Goal: Obtain resource: Download file/media

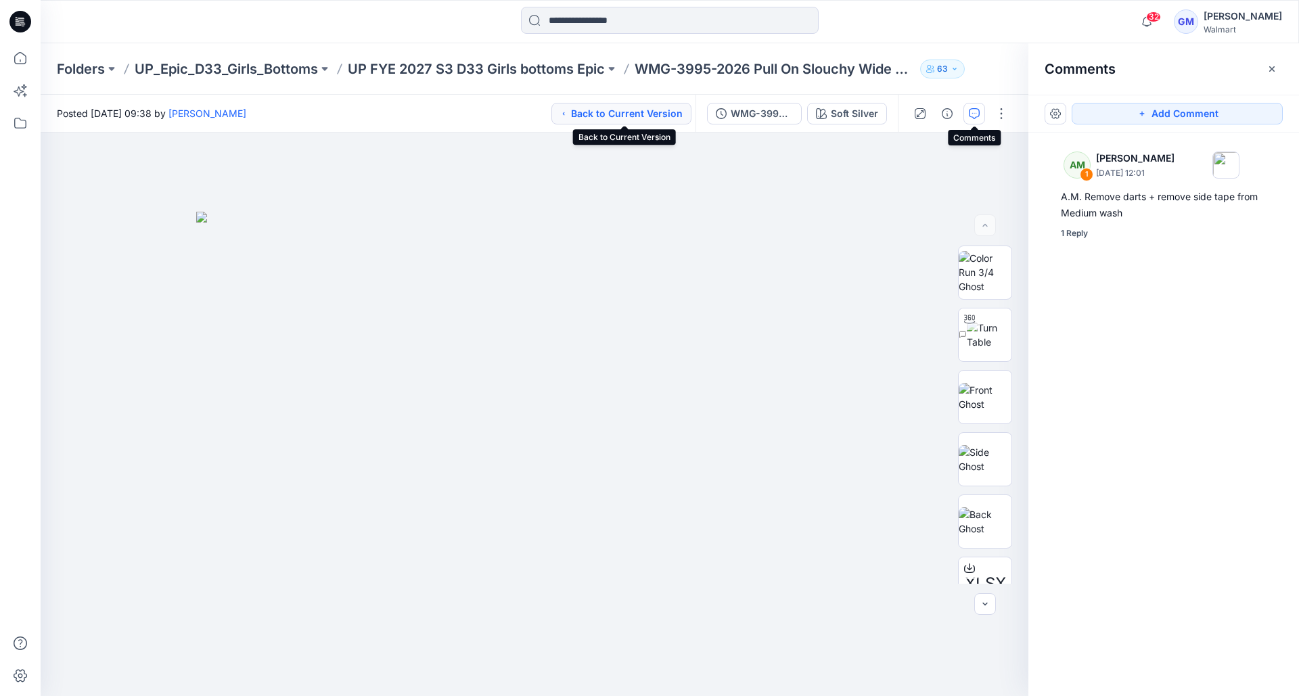
click at [625, 110] on button "Back to Current Version" at bounding box center [622, 114] width 140 height 22
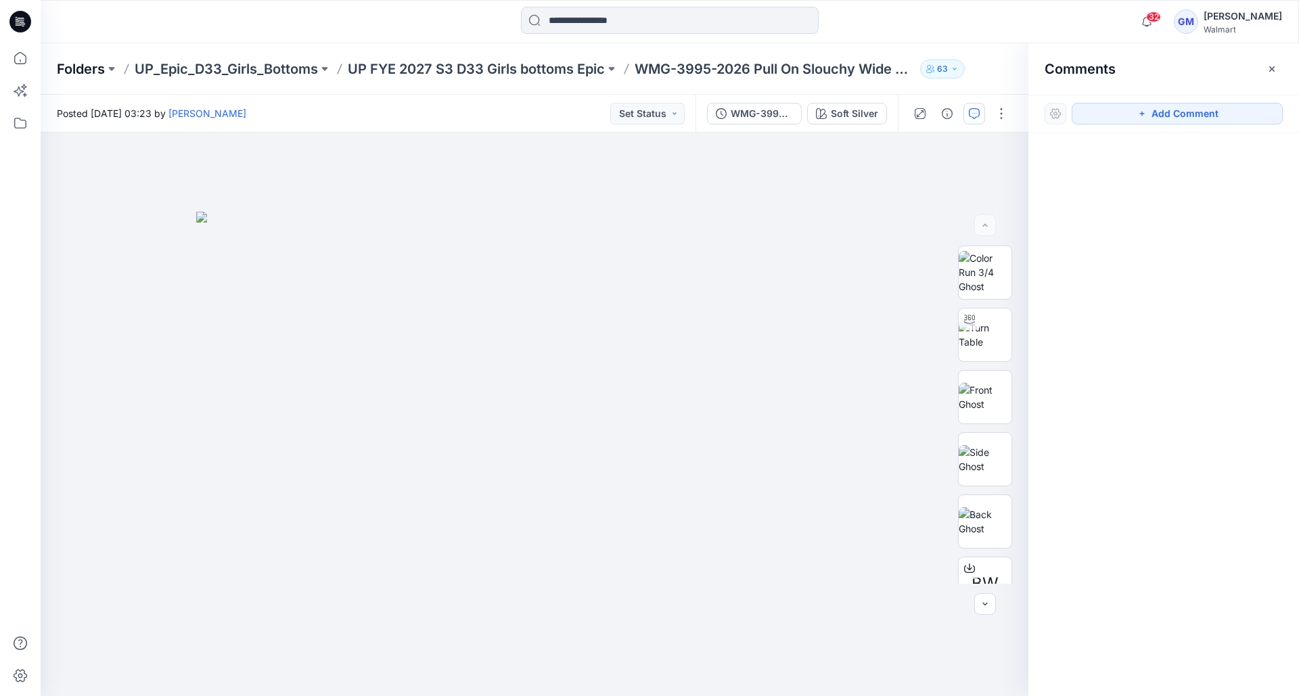
click at [99, 70] on p "Folders" at bounding box center [81, 69] width 48 height 19
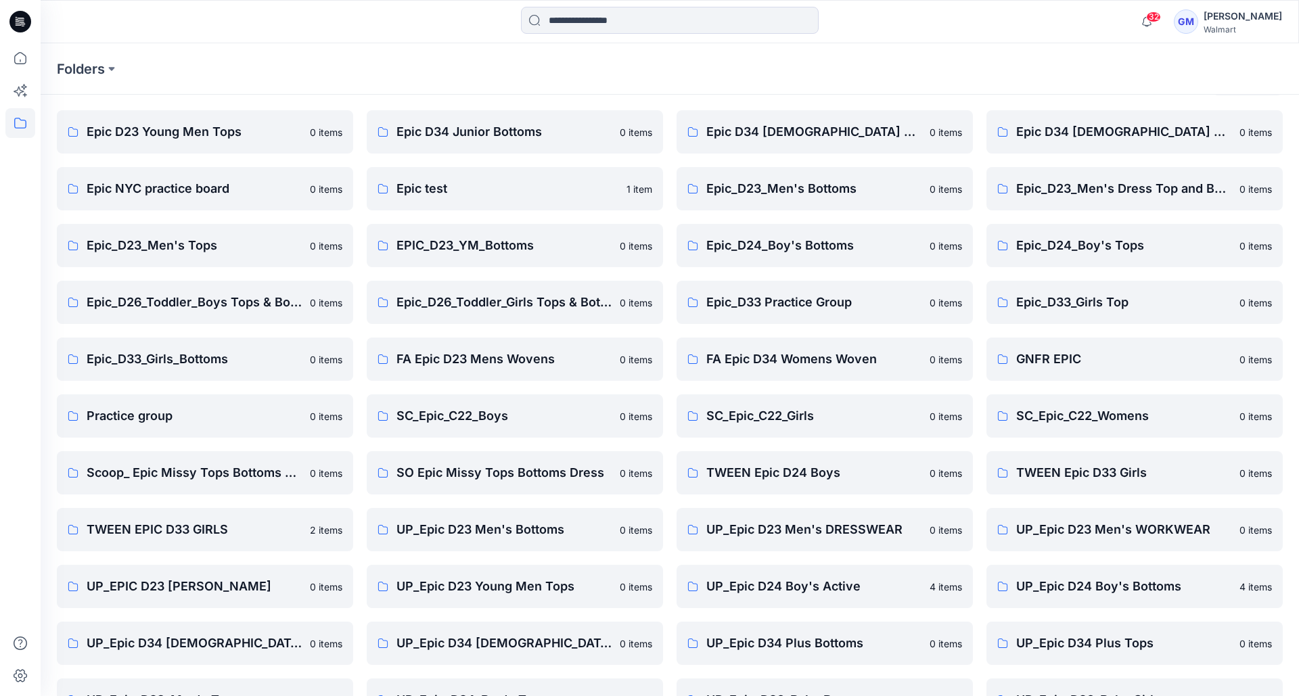
scroll to position [46, 0]
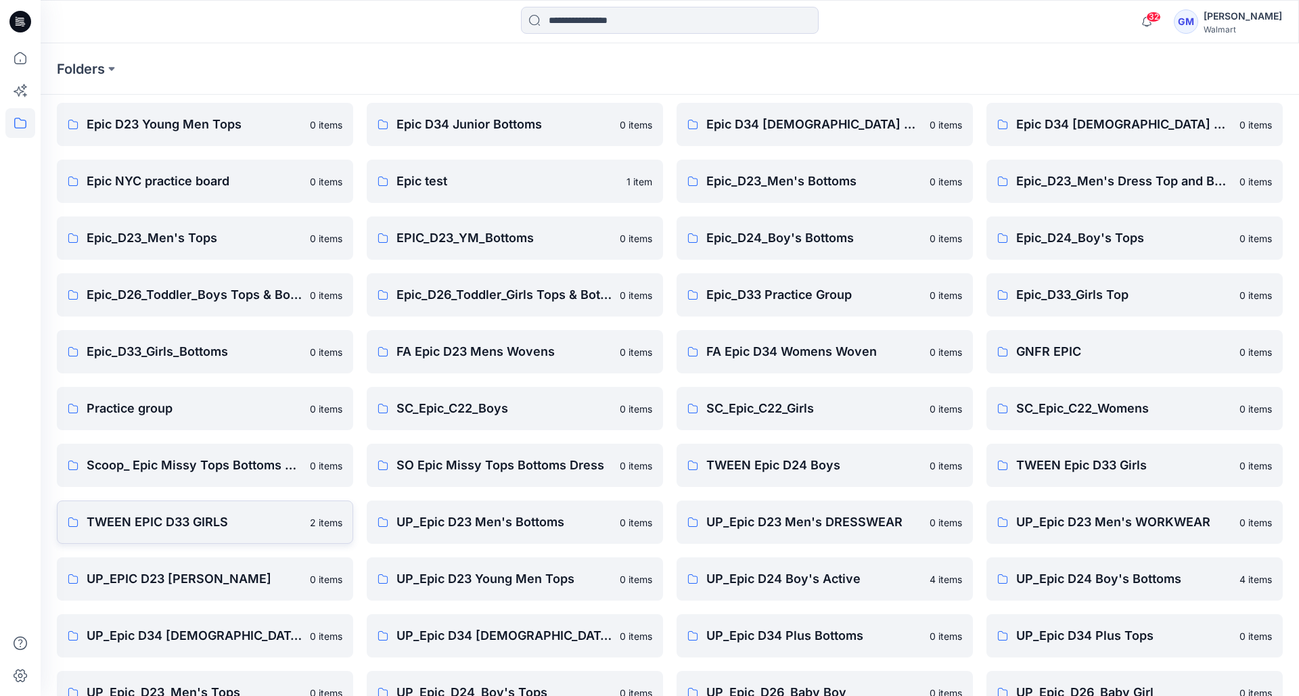
click at [120, 512] on link "TWEEN EPIC D33 GIRLS 2 items" at bounding box center [205, 522] width 296 height 43
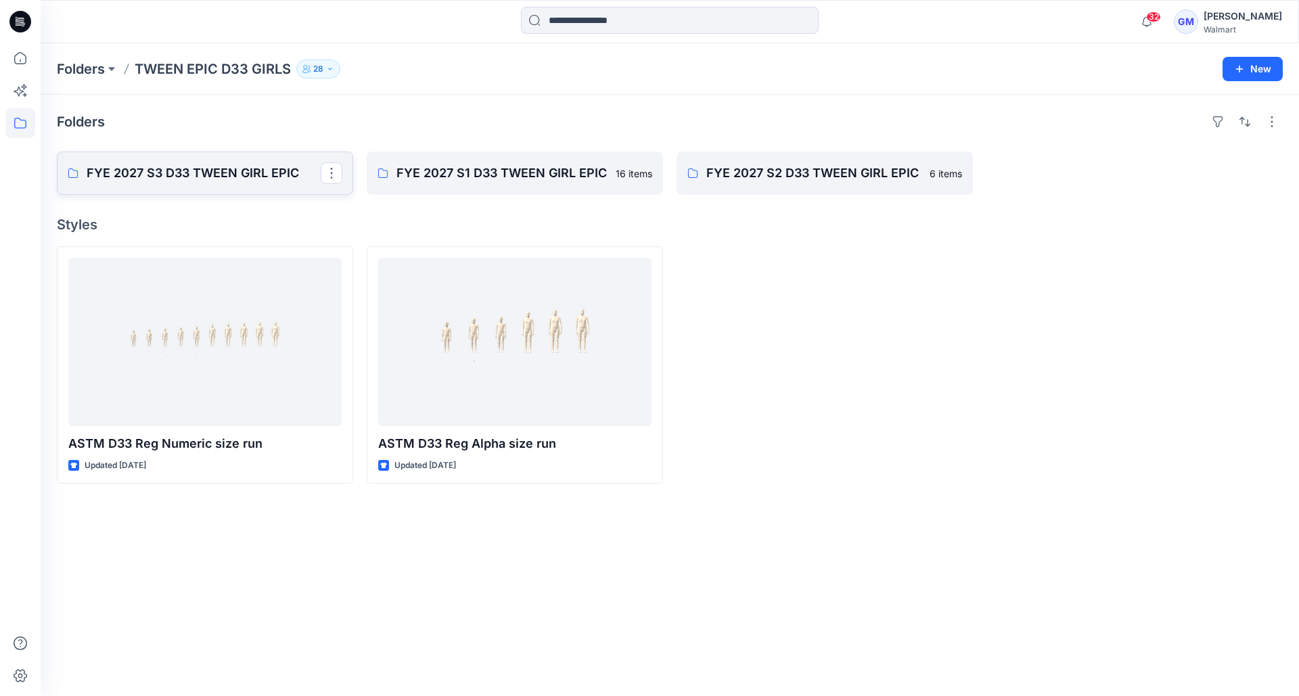
click at [218, 166] on p "FYE 2027 S3 D33 TWEEN GIRL EPIC" at bounding box center [204, 173] width 234 height 19
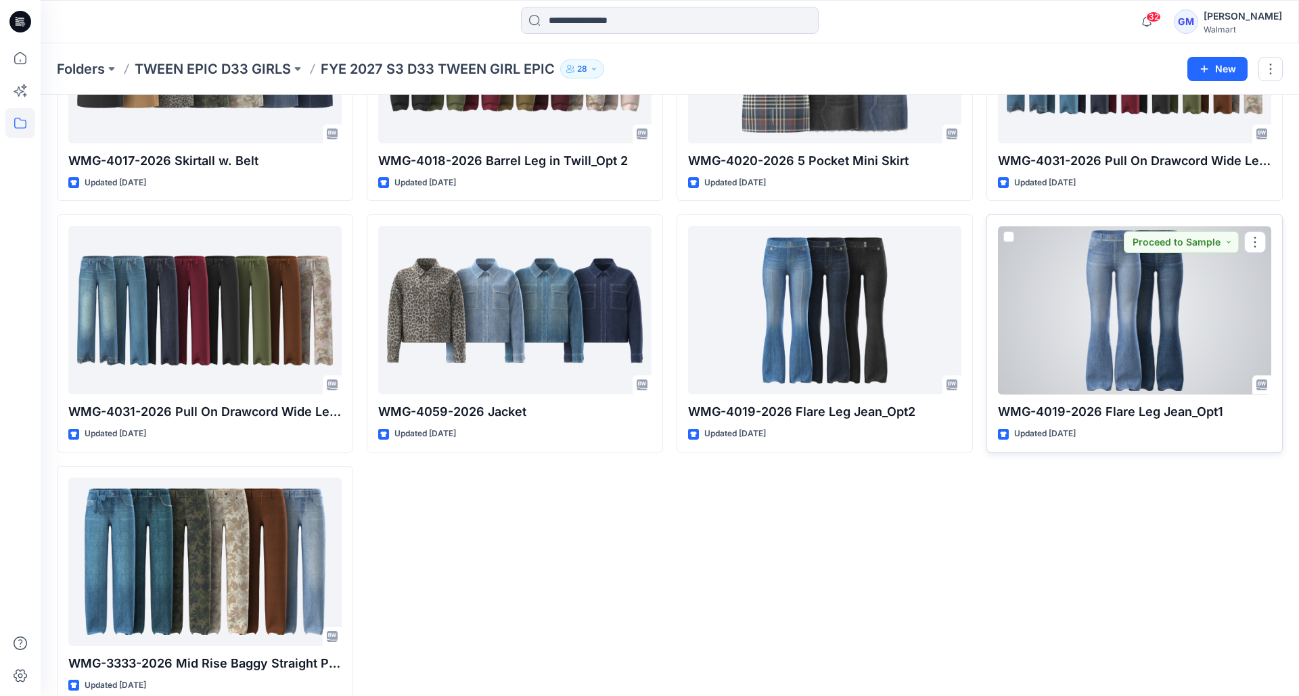
scroll to position [210, 0]
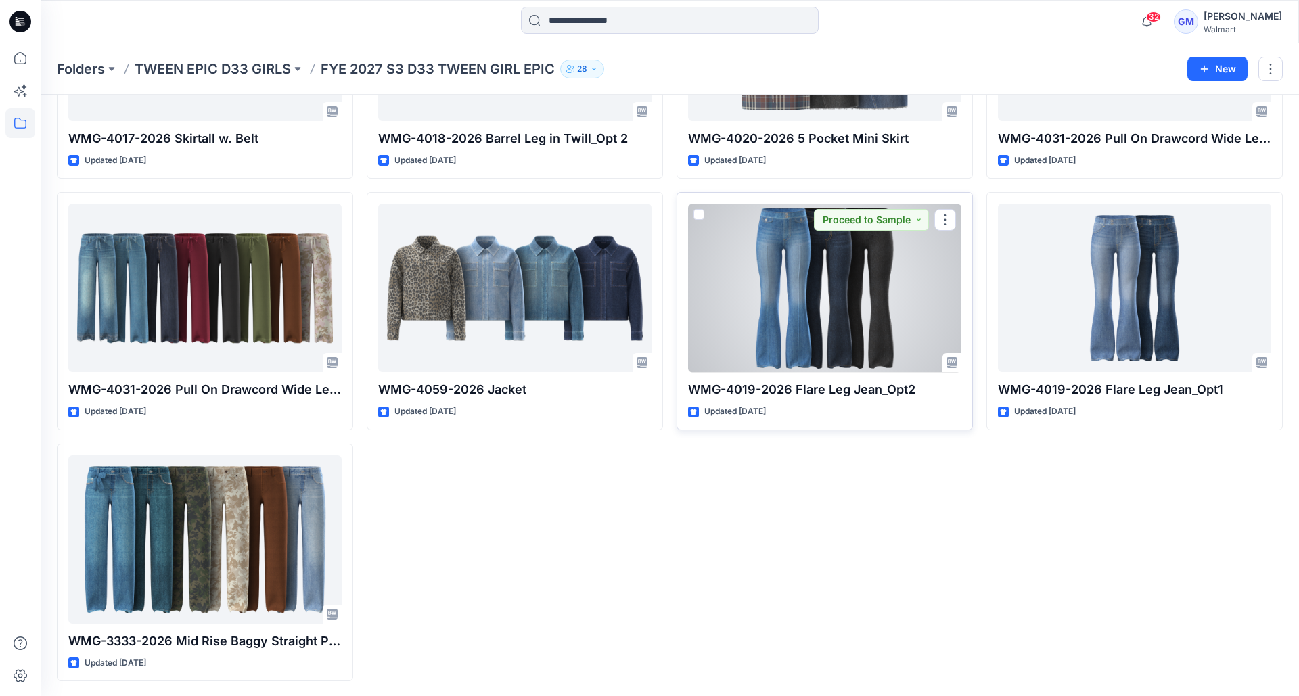
click at [841, 292] on div at bounding box center [824, 288] width 273 height 169
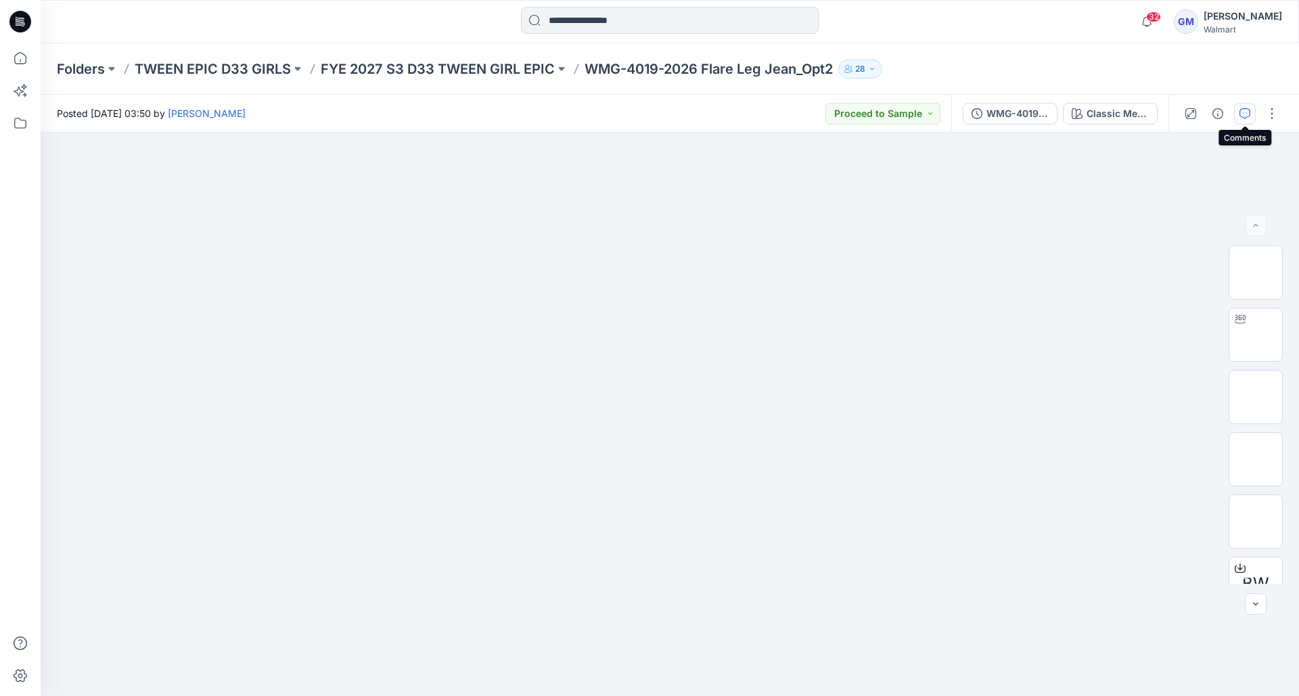
click at [1248, 116] on icon "button" at bounding box center [1245, 113] width 11 height 11
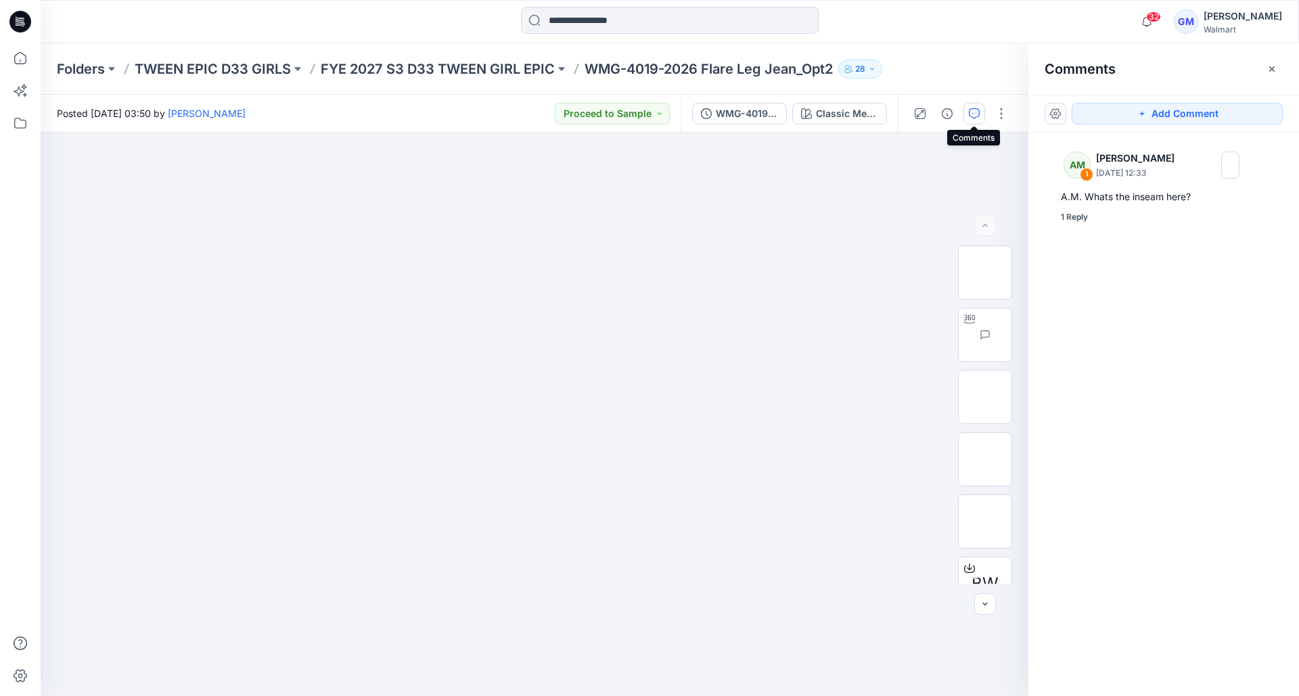
click at [446, 113] on div "Posted [DATE] 03:50 by [PERSON_NAME] Proceed to Sample" at bounding box center [361, 113] width 640 height 37
click at [987, 600] on icon "button" at bounding box center [985, 604] width 11 height 11
click at [990, 602] on icon "button" at bounding box center [985, 604] width 11 height 11
click at [991, 603] on button "button" at bounding box center [986, 605] width 22 height 22
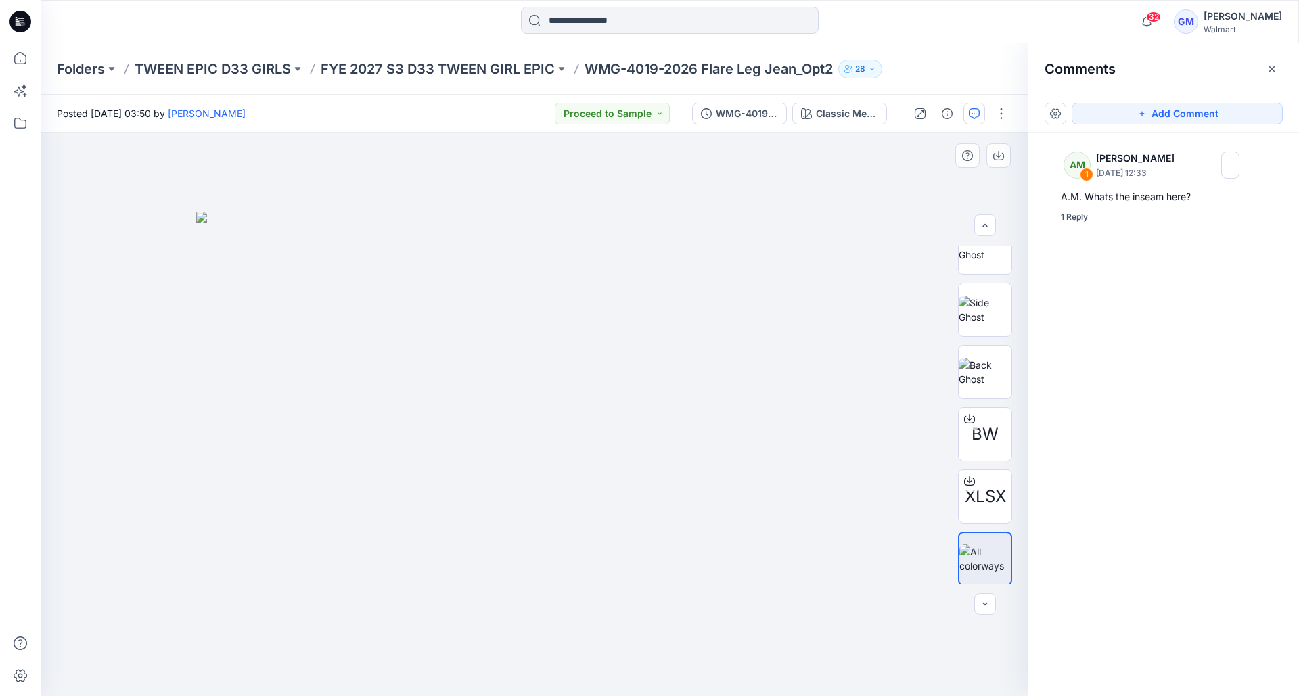
click at [990, 603] on div at bounding box center [986, 605] width 22 height 22
click at [993, 604] on div at bounding box center [986, 605] width 22 height 22
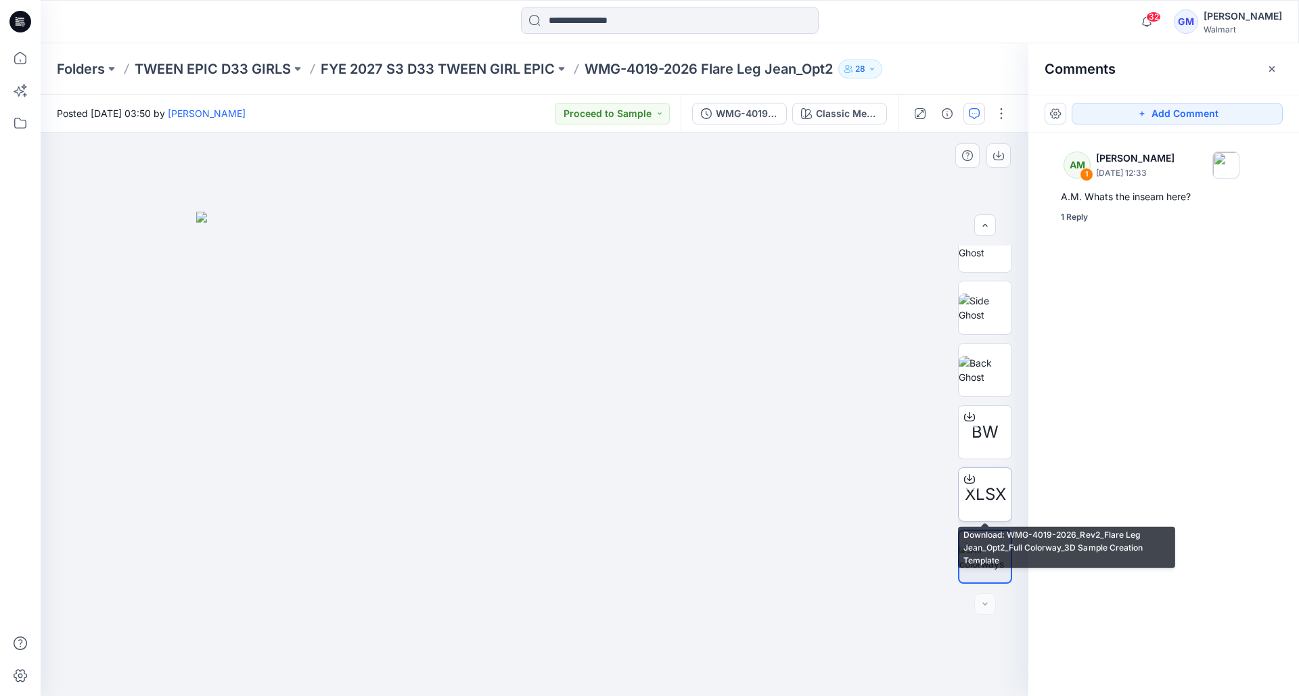
click at [990, 504] on span "XLSX" at bounding box center [985, 495] width 41 height 24
